Goal: Information Seeking & Learning: Learn about a topic

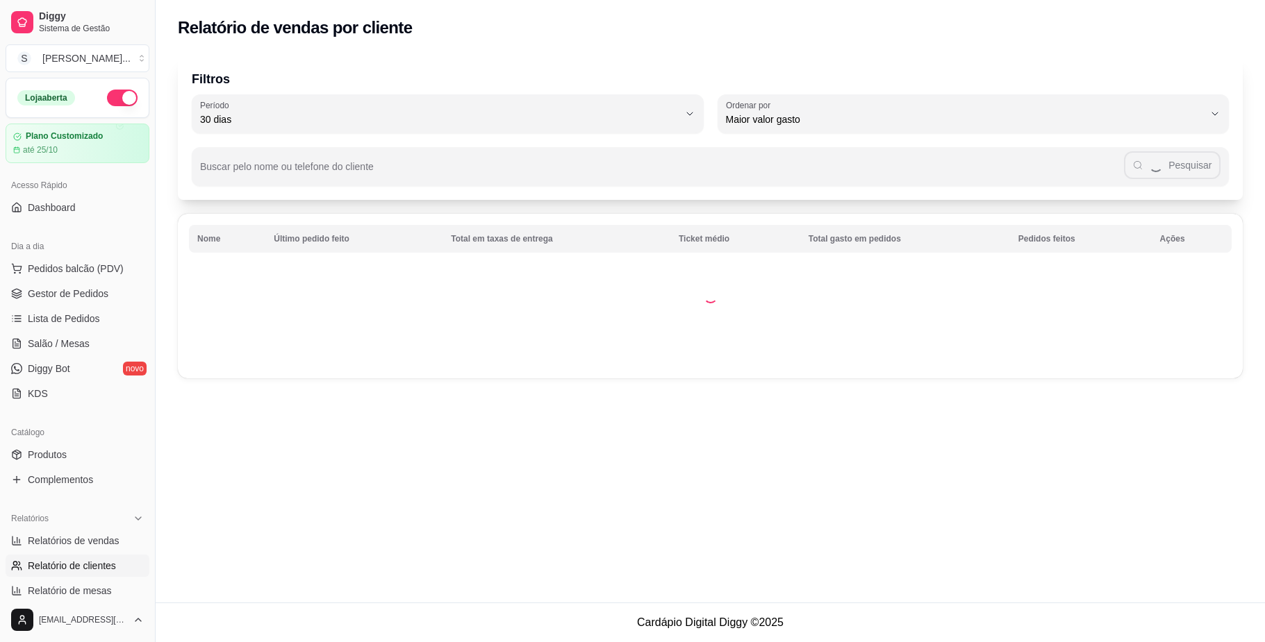
select select "30"
select select "HIGHEST_TOTAL_SPENT_WITH_ORDERS"
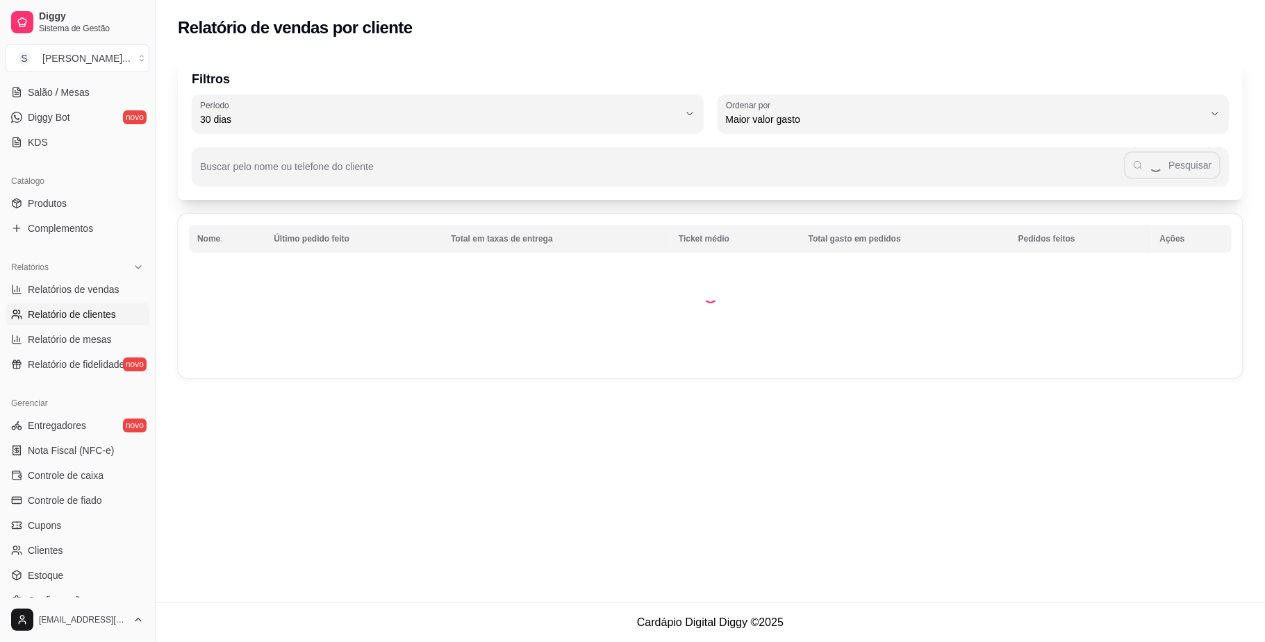
click at [78, 317] on span "Relatório de clientes" at bounding box center [72, 315] width 88 height 14
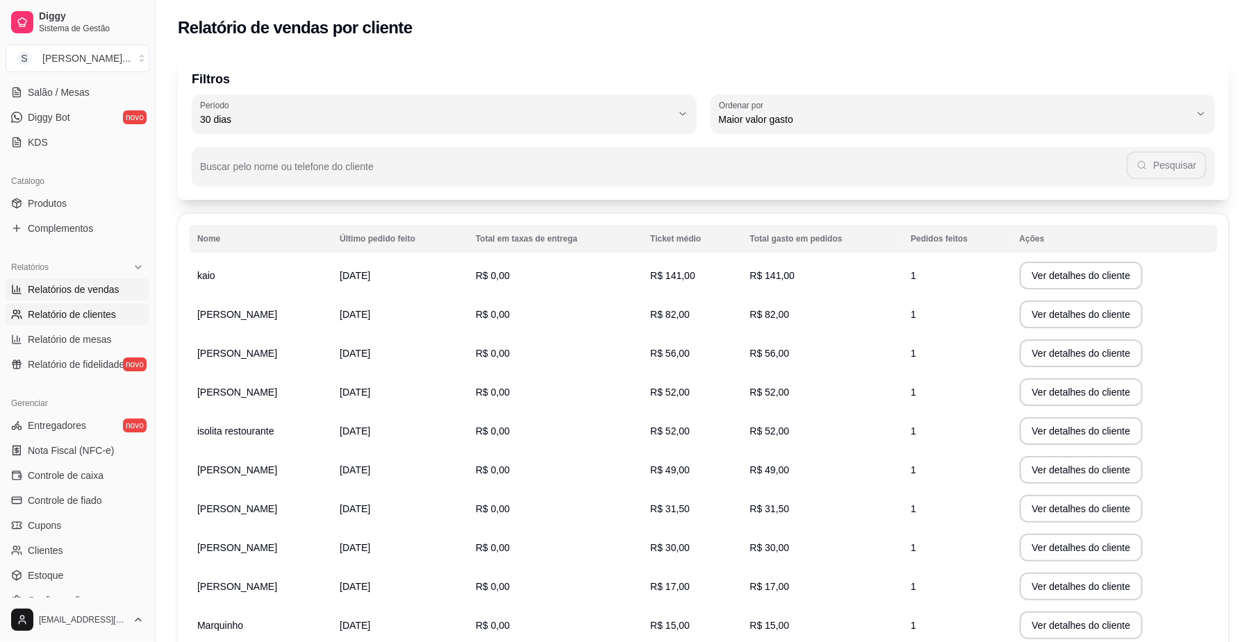
click at [78, 293] on span "Relatórios de vendas" at bounding box center [74, 290] width 92 height 14
select select "ALL"
select select "0"
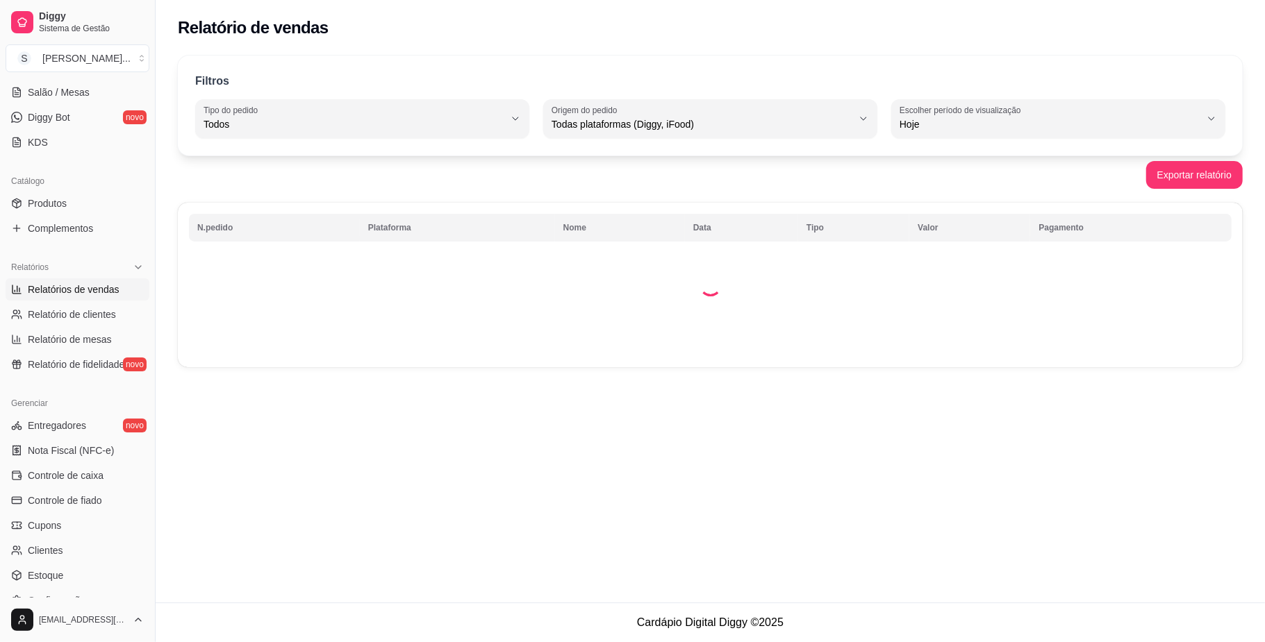
click at [78, 293] on span "Relatórios de vendas" at bounding box center [74, 290] width 92 height 14
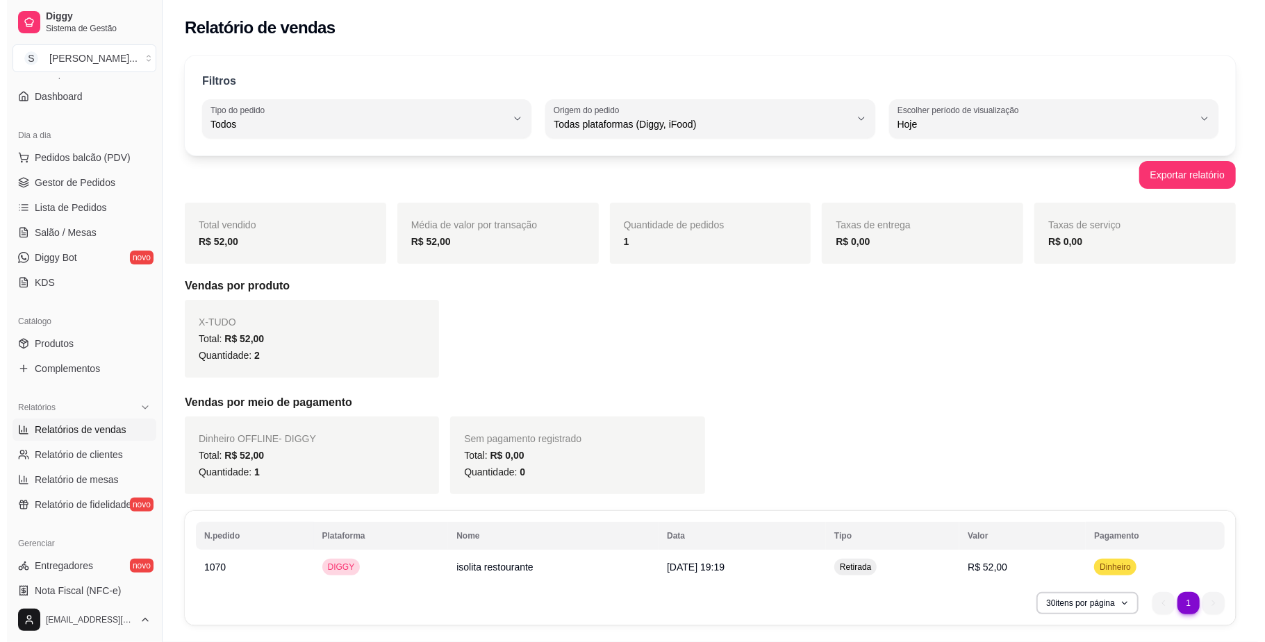
scroll to position [98, 0]
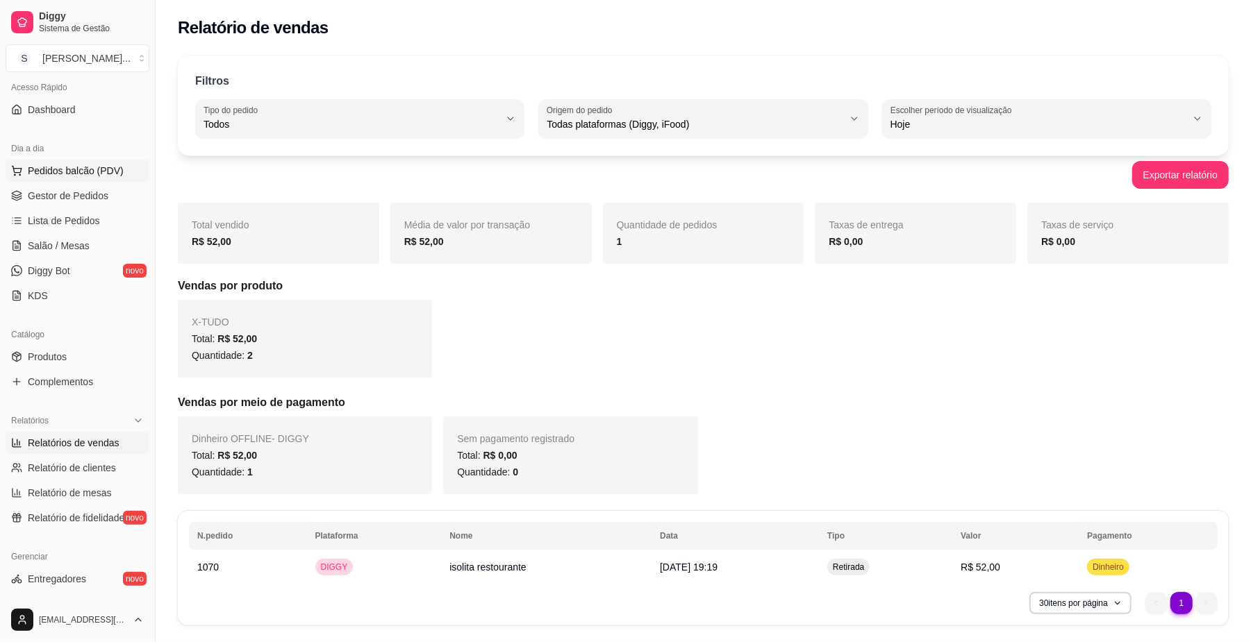
click at [85, 167] on span "Pedidos balcão (PDV)" at bounding box center [76, 171] width 96 height 14
click at [85, 167] on body "Diggy Sistema de Gestão S Sorriso Lanch ... Loja aberta Plano Customizado até 2…" at bounding box center [625, 321] width 1251 height 642
